Goal: Task Accomplishment & Management: Complete application form

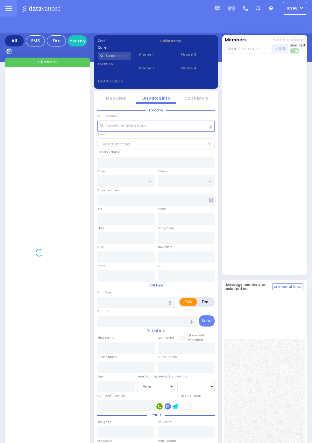
select select "Year"
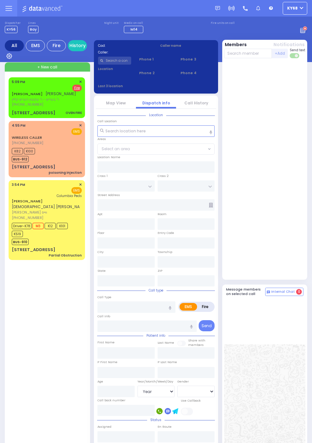
select select "Year"
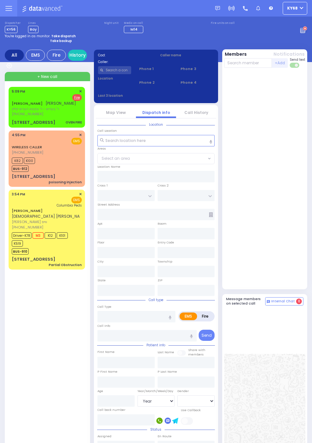
click at [12, 111] on span "ר' בעריש - ר' עקיבא הערש קליין" at bounding box center [44, 108] width 64 height 5
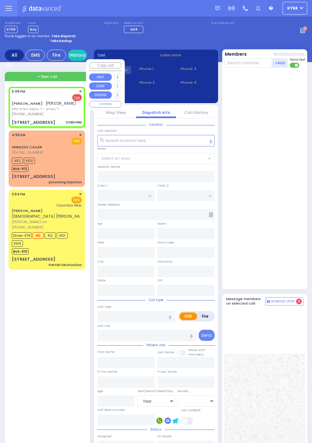
click at [14, 318] on div "ISRAEL CHAIM GLUCK ישראל חיים גליק ר' בעריש - ר' עקיבא הערש קליין (845) 275-794…" at bounding box center [48, 311] width 79 height 448
select select
type input "OVEN FIRE"
radio input "false"
radio input "true"
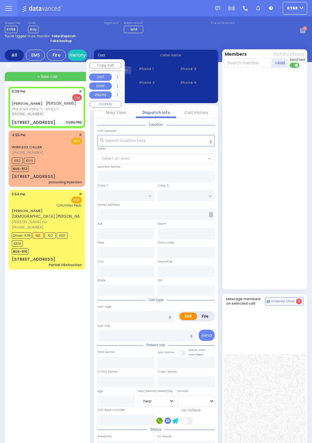
type input "ISRAEL CHAIM"
type input "GLUCK"
select select
type input "17:09"
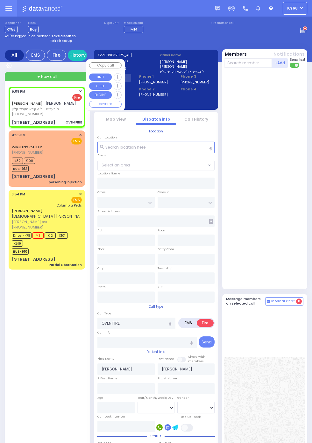
type input "INTERLOCHEN PARKWAY"
type input "4 DRUBIGE WAY"
type input "203"
type input "Monroe"
type input "[US_STATE]"
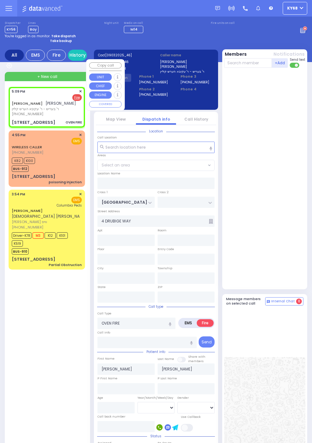
type input "10950"
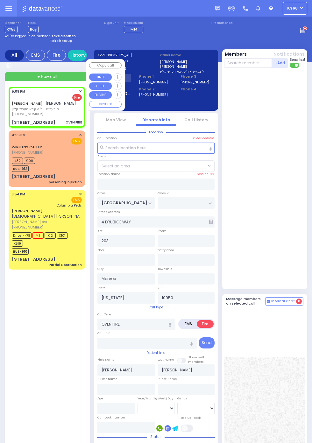
click at [295, 225] on div at bounding box center [265, 178] width 83 height 216
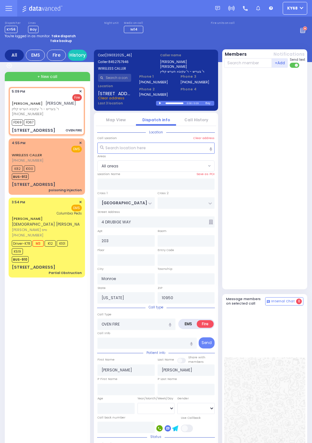
select select
radio input "true"
select select
type input "17:11"
select select
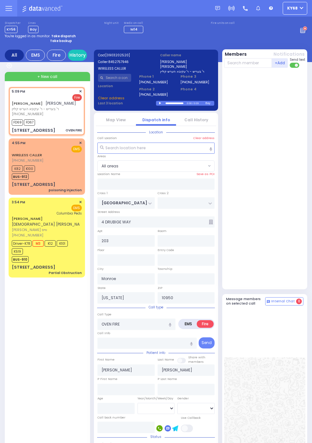
radio input "true"
select select
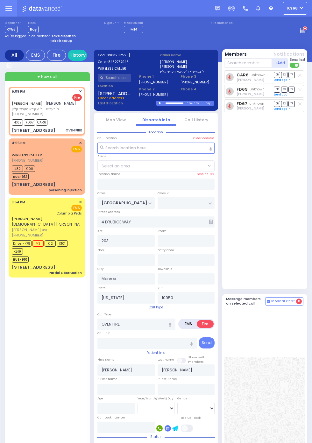
select select
radio input "true"
select select
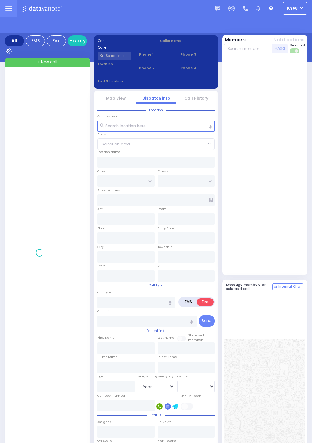
select select "Year"
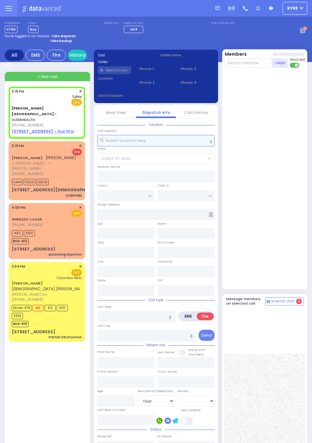
select select
radio input "true"
select select
type input "17:15"
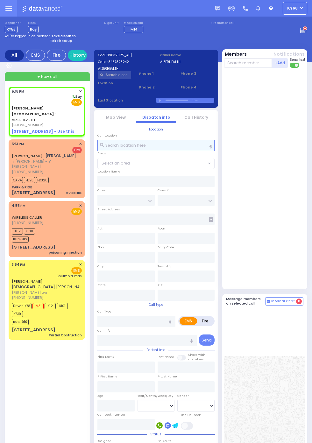
select select
radio input "true"
select select
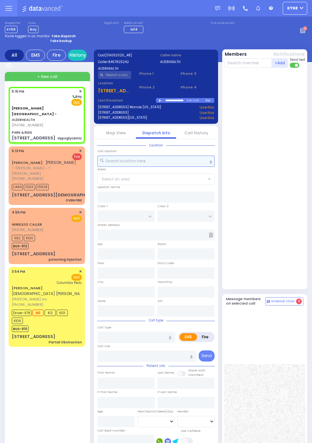
select select
type input "Hypoglycemic"
radio input "true"
select select
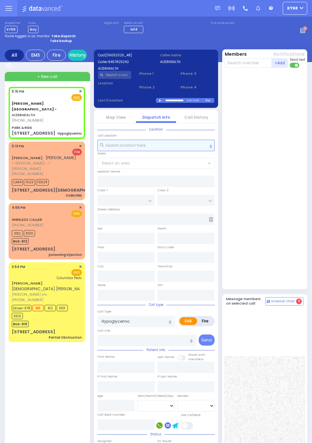
select select
radio input "true"
select select
radio input "true"
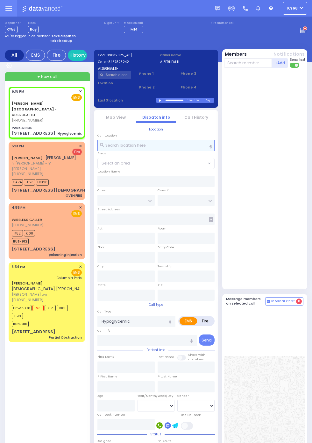
select select
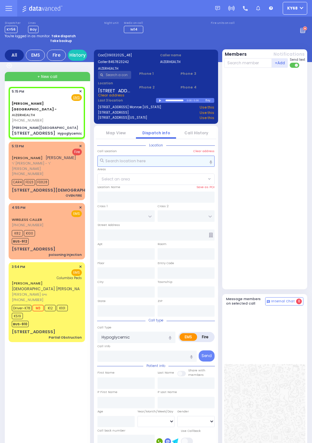
select select
type input "[PERSON_NAME][GEOGRAPHIC_DATA]"
type input "MERON DR"
type input "RATZFERT WAY"
type input "[STREET_ADDRESS]"
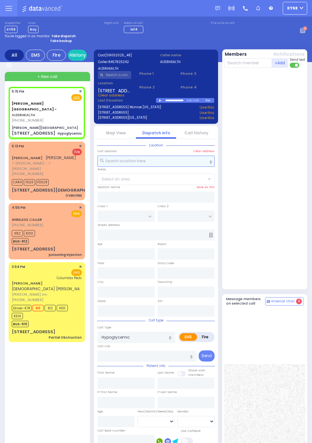
type input "Monroe"
type input "[US_STATE]"
type input "10950"
radio input "true"
select select
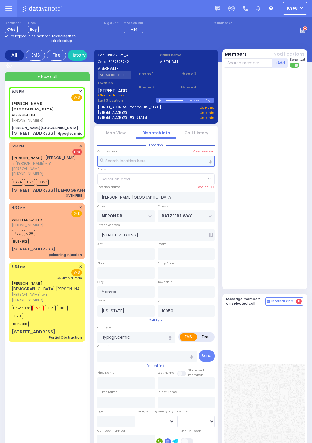
type input "3"
select select
radio input "true"
select select
select select "SECTION 6"
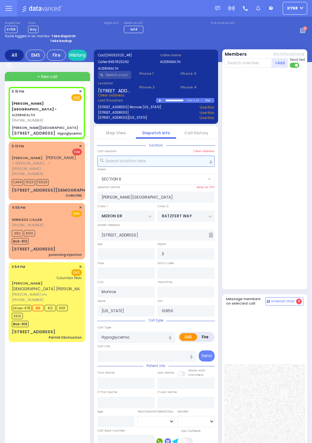
select select
radio input "true"
select select
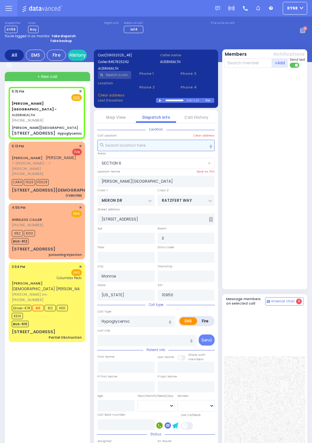
type input "3"
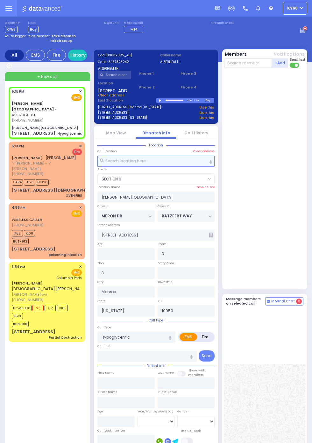
select select "SECTION 6"
select select
radio input "true"
select select
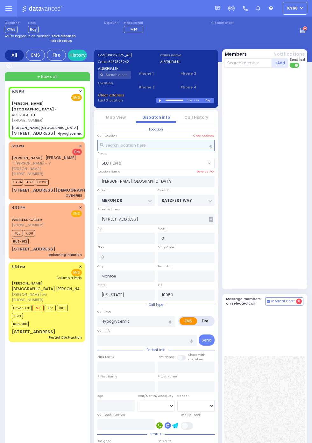
select select "SECTION 6"
